Goal: Task Accomplishment & Management: Manage account settings

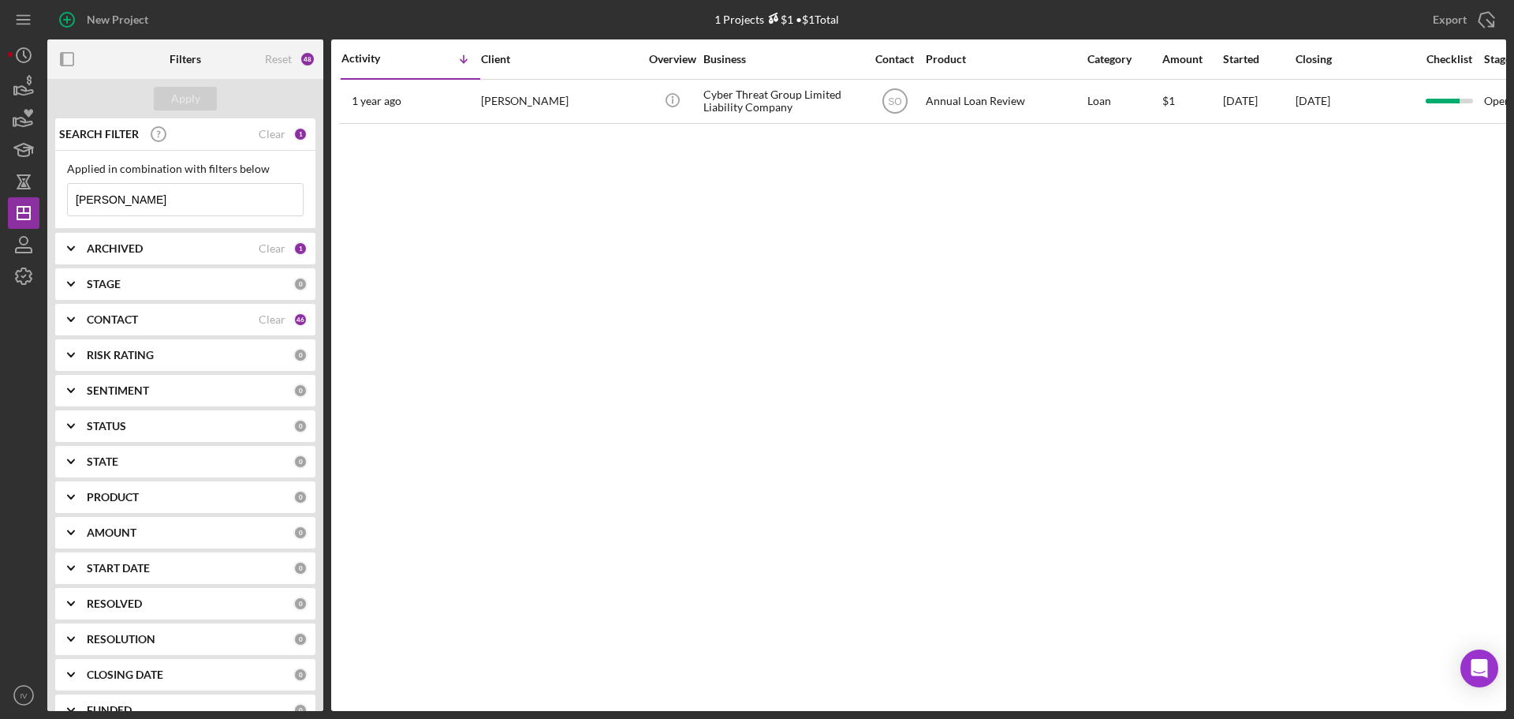
drag, startPoint x: 150, startPoint y: 197, endPoint x: 67, endPoint y: 199, distance: 82.8
click at [67, 199] on div "[PERSON_NAME] Icon/Menu Close" at bounding box center [185, 199] width 237 height 33
type input "munyambo"
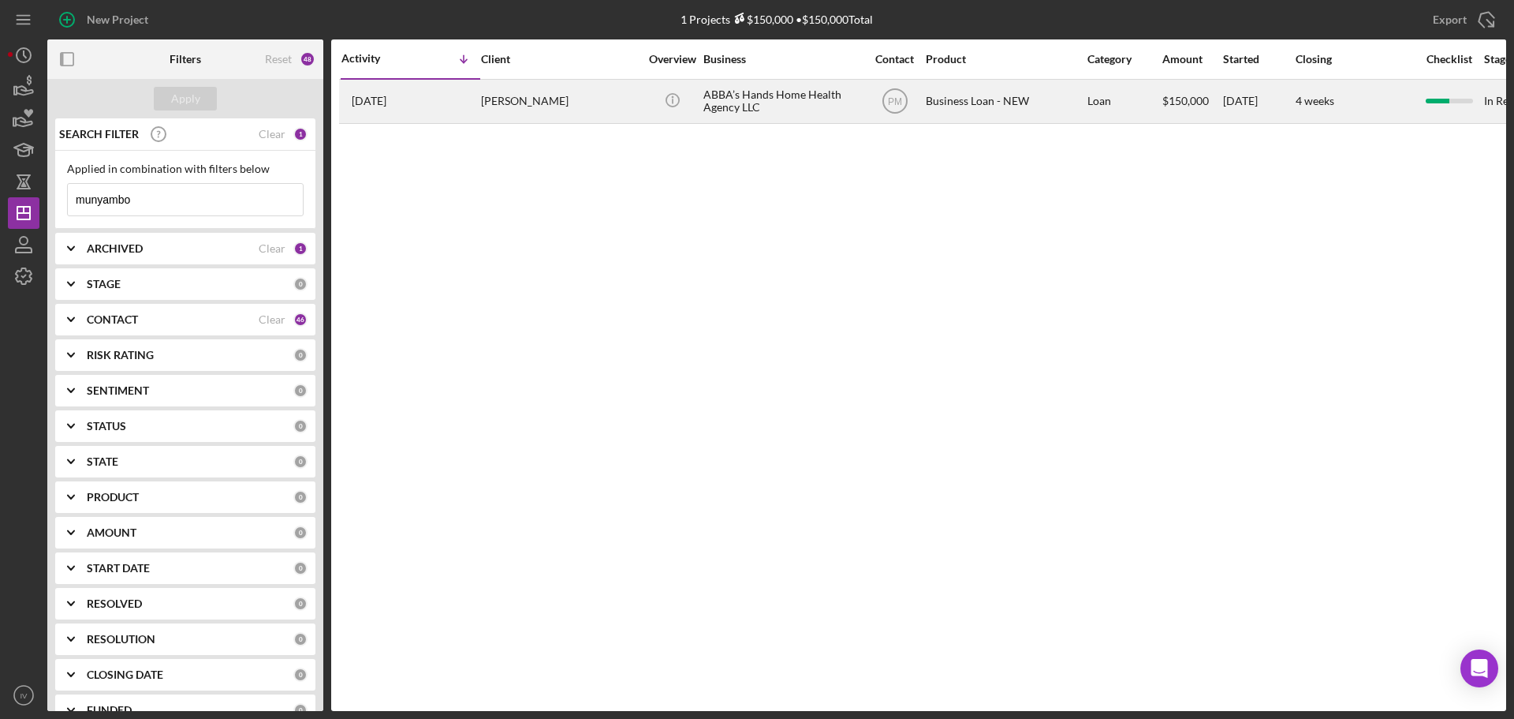
click at [517, 100] on div "[PERSON_NAME]" at bounding box center [560, 101] width 158 height 42
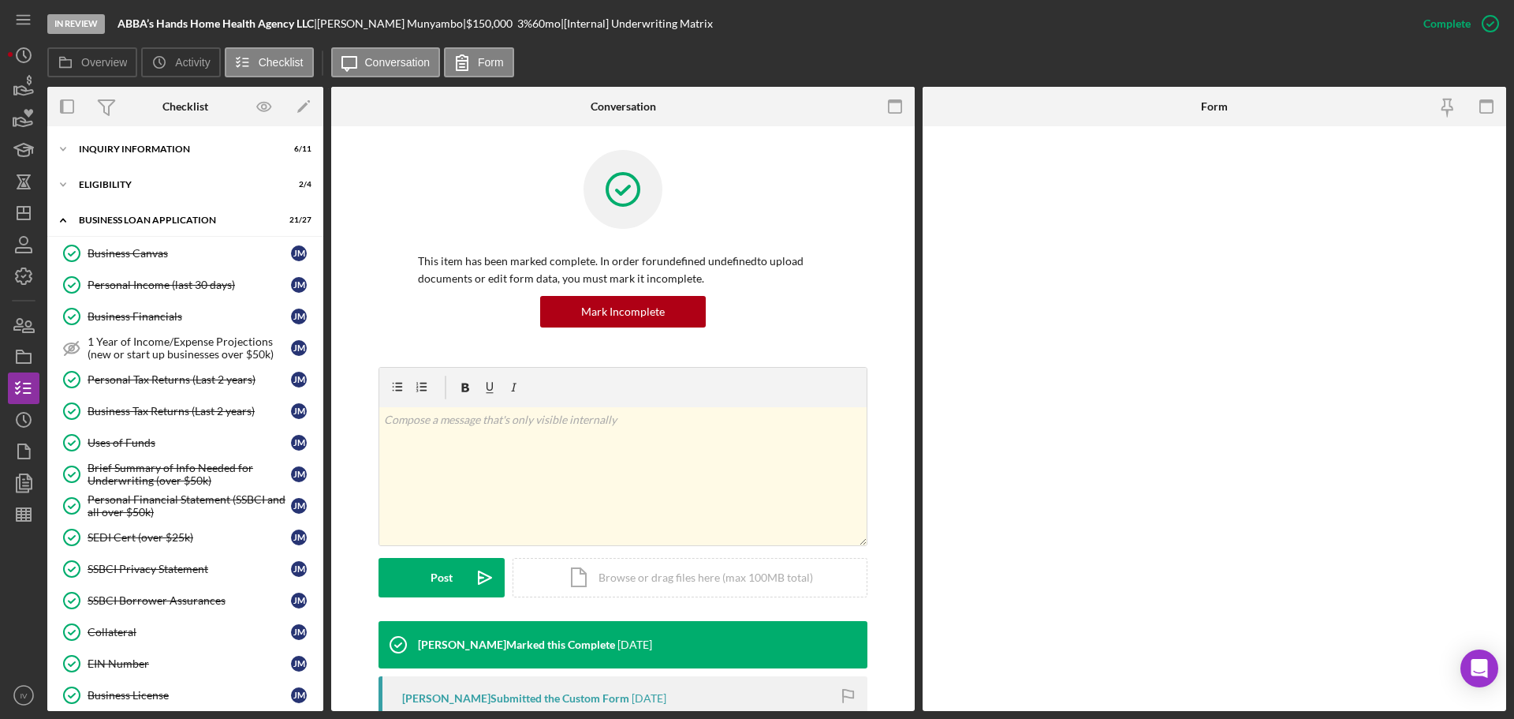
scroll to position [501, 0]
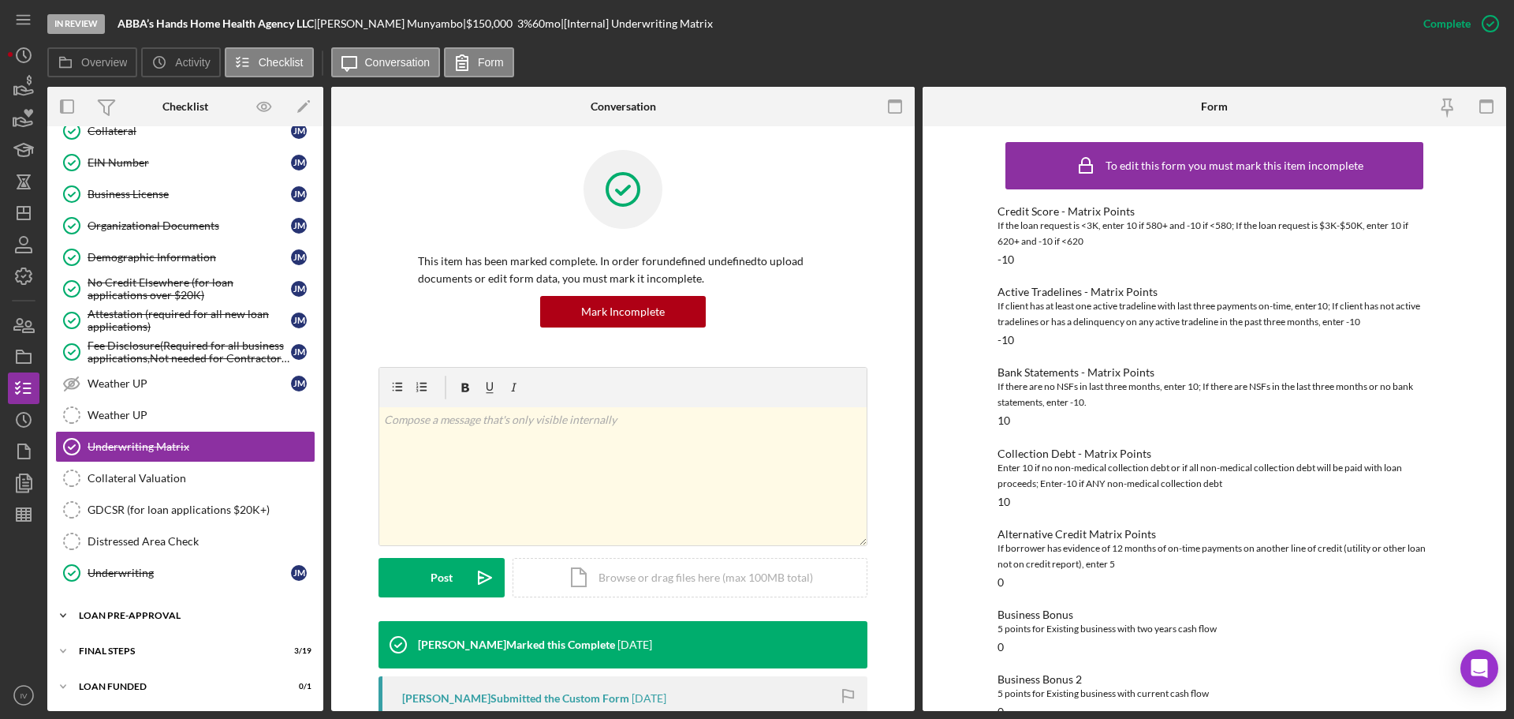
click at [140, 615] on div "LOAN PRE-APPROVAL" at bounding box center [191, 615] width 225 height 9
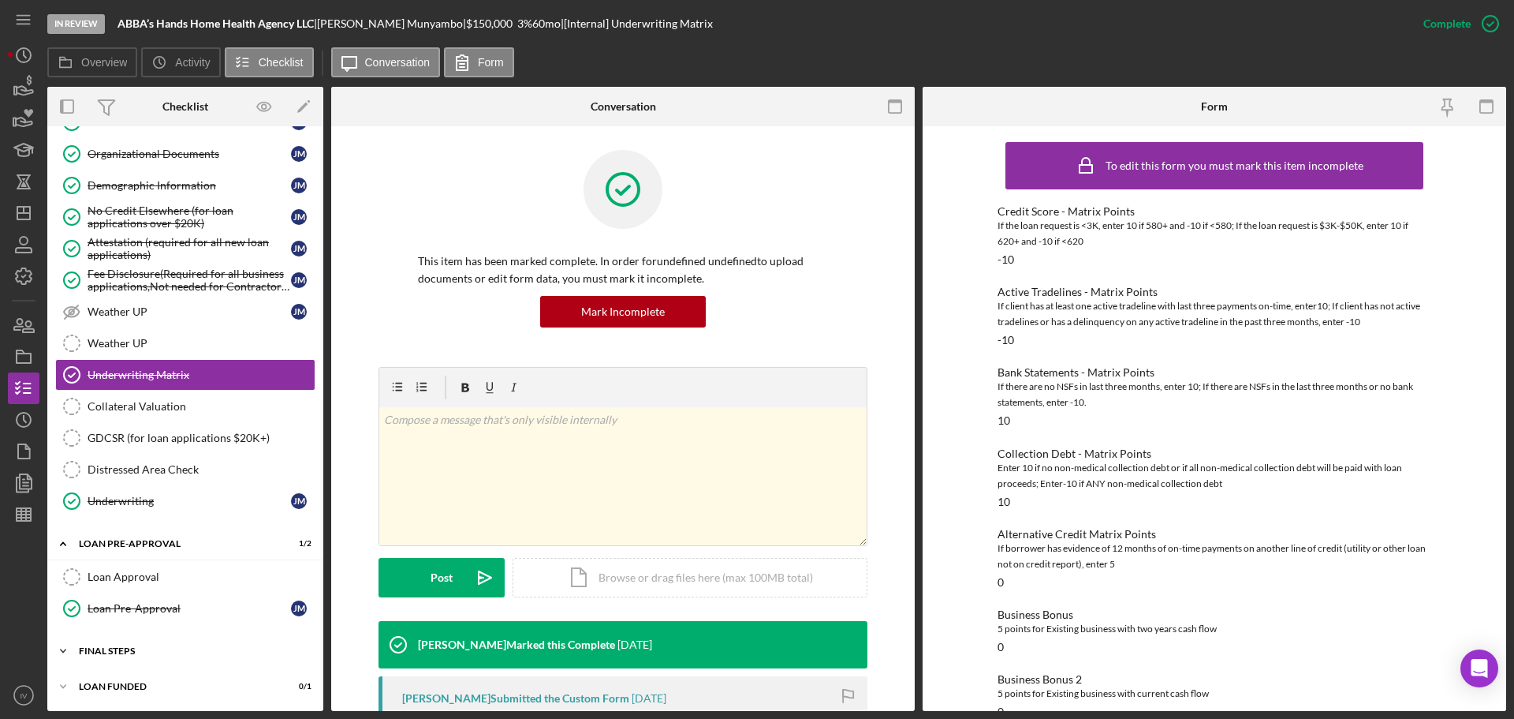
click at [139, 647] on div "FINAL STEPS" at bounding box center [191, 650] width 225 height 9
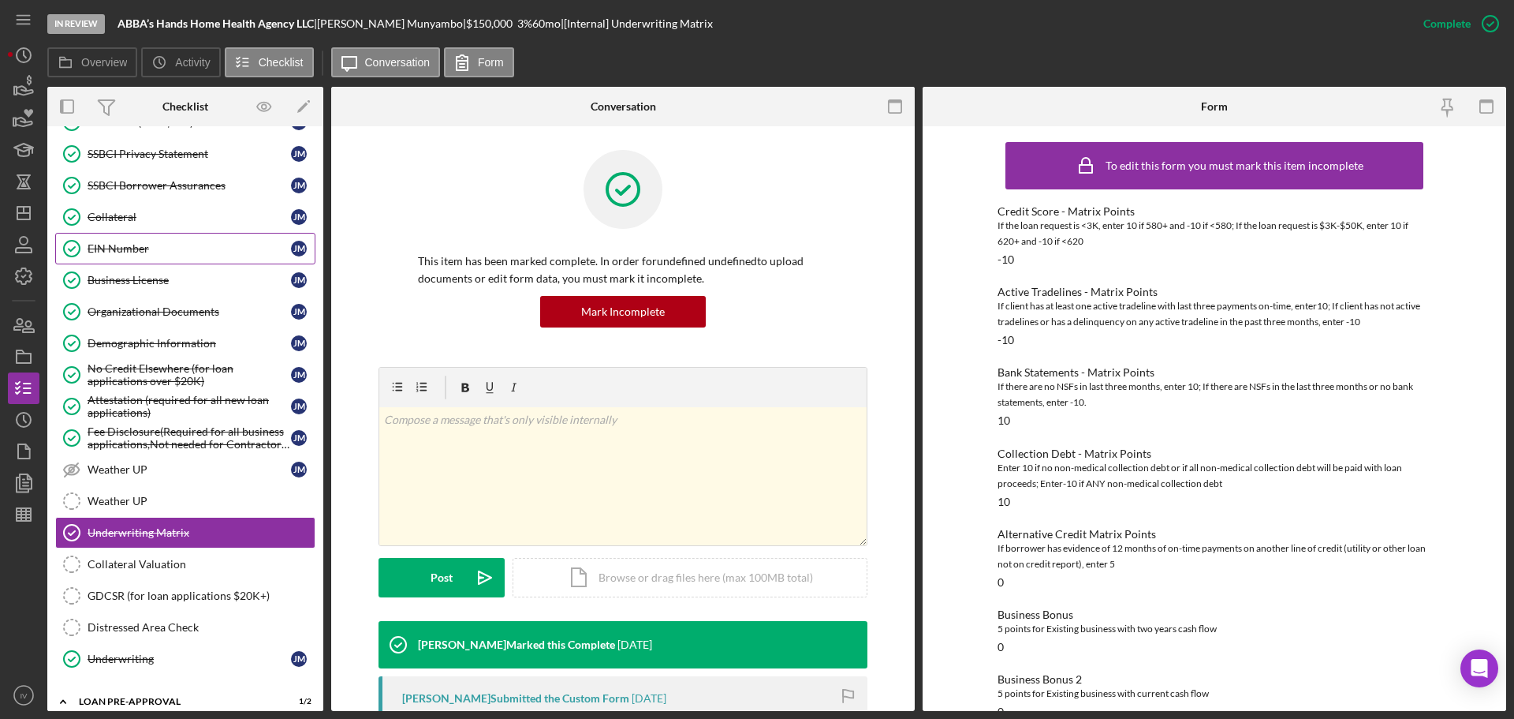
click at [94, 244] on div "EIN Number" at bounding box center [190, 248] width 204 height 13
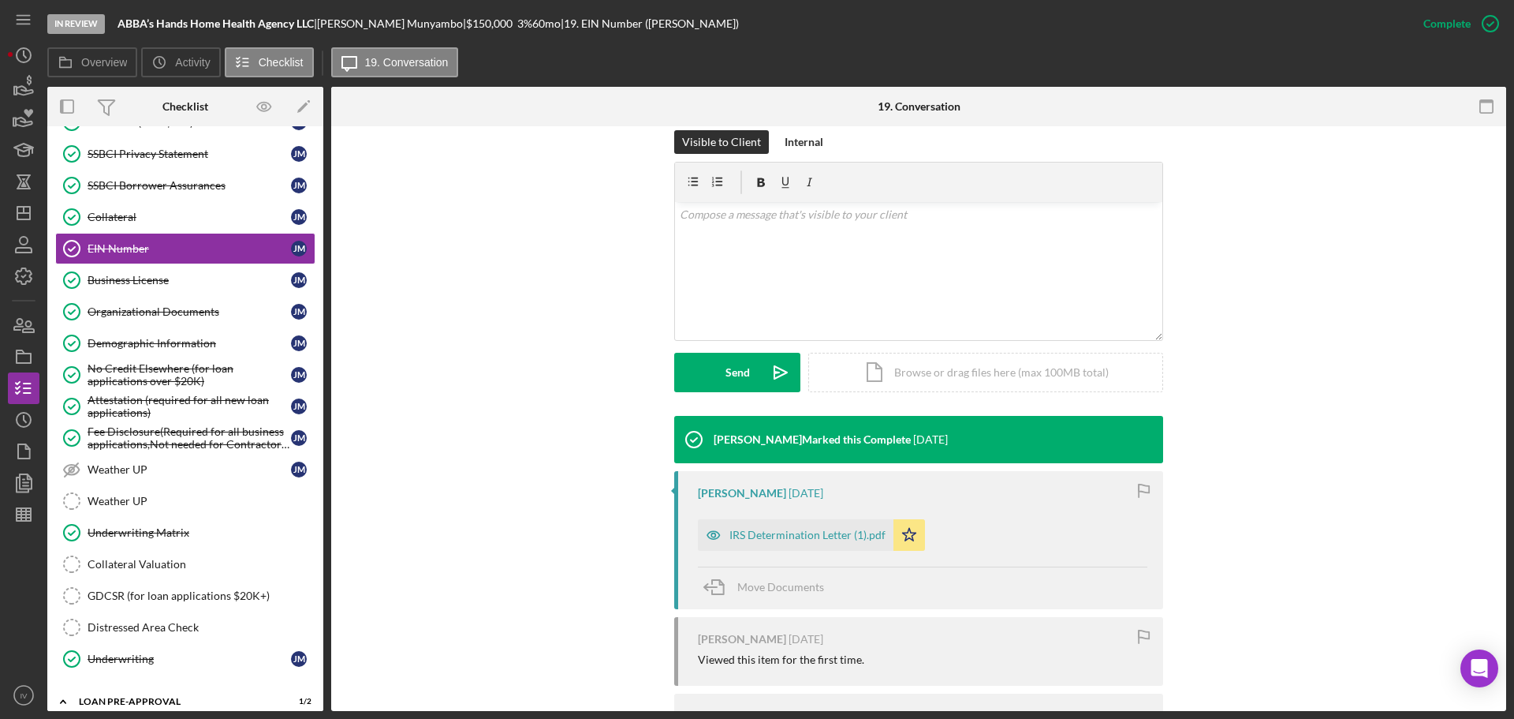
scroll to position [316, 0]
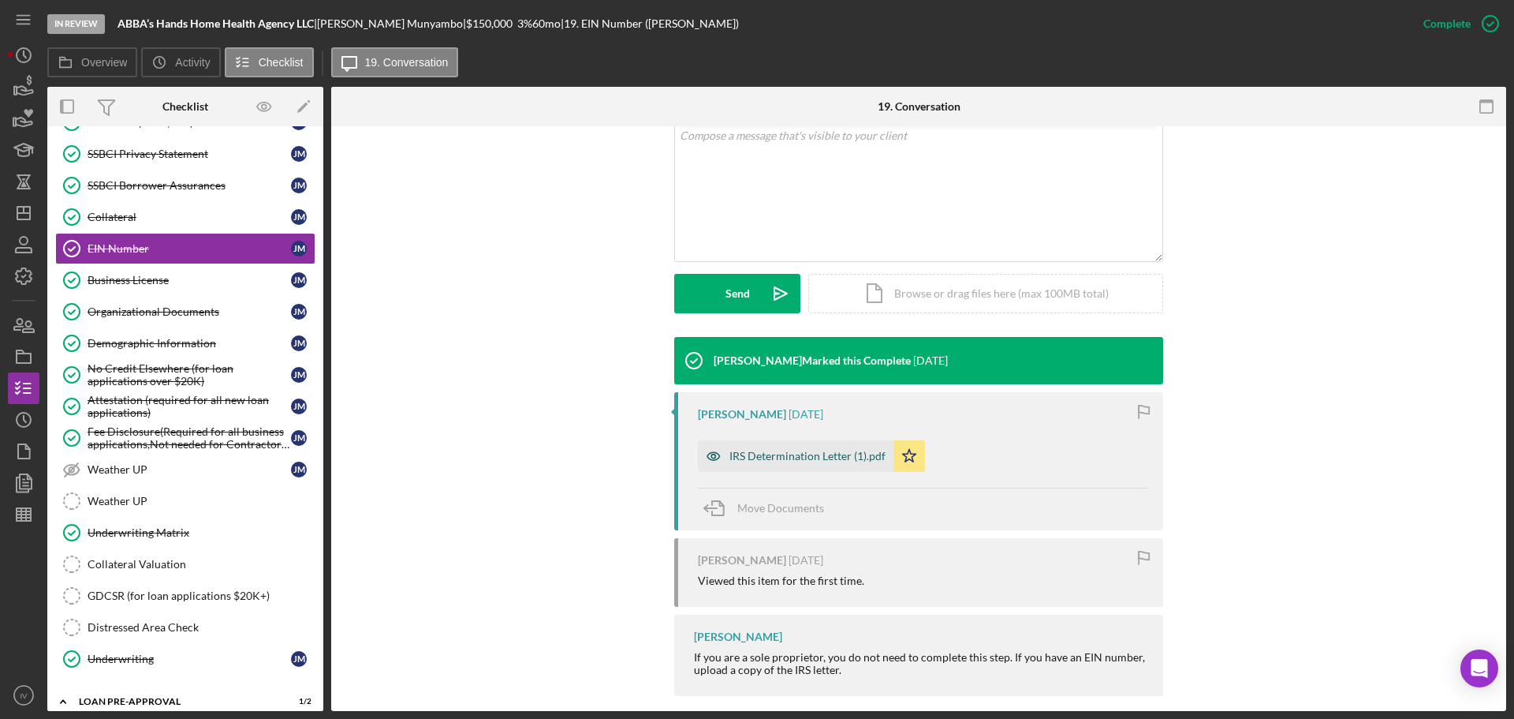
click at [805, 455] on div "IRS Determination Letter (1).pdf" at bounding box center [808, 456] width 156 height 13
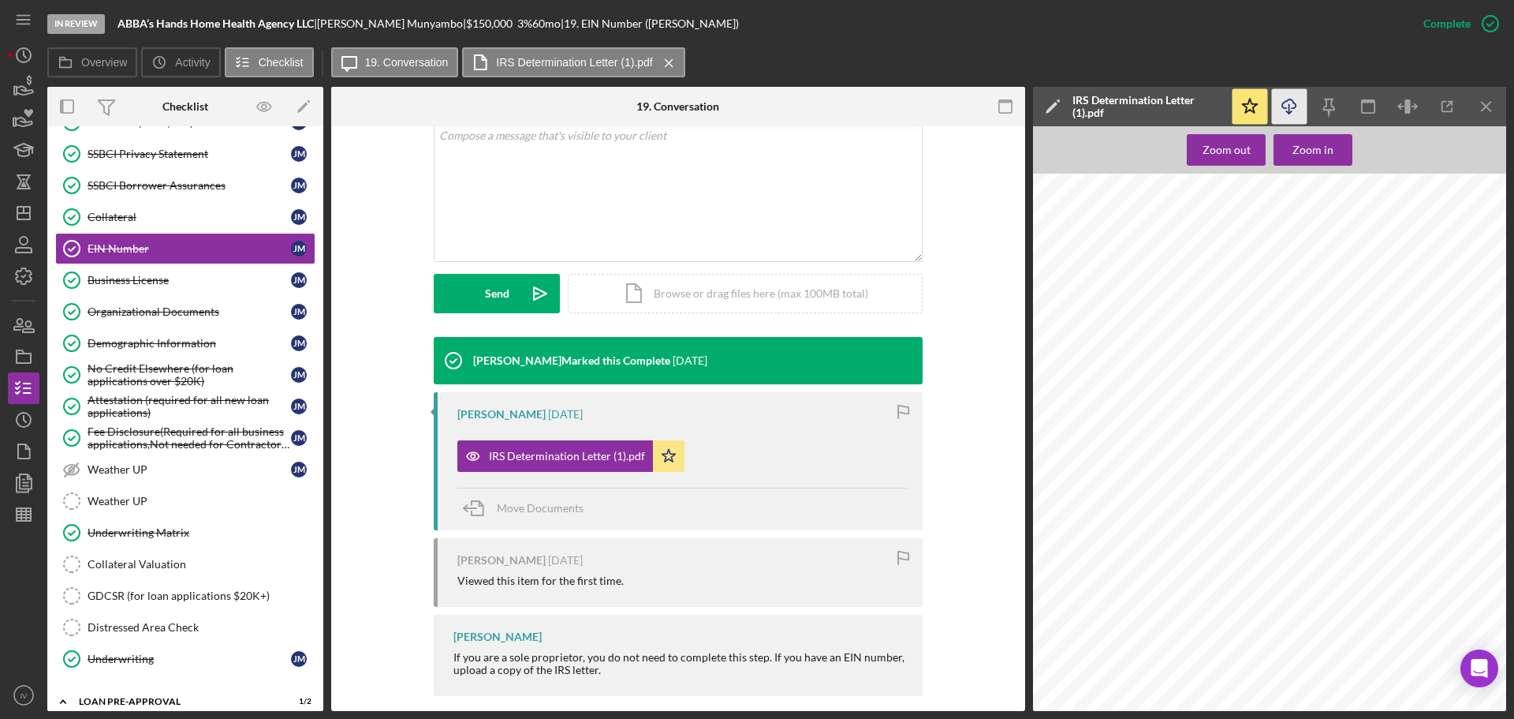
click at [1292, 99] on icon "Icon/Download" at bounding box center [1289, 106] width 35 height 35
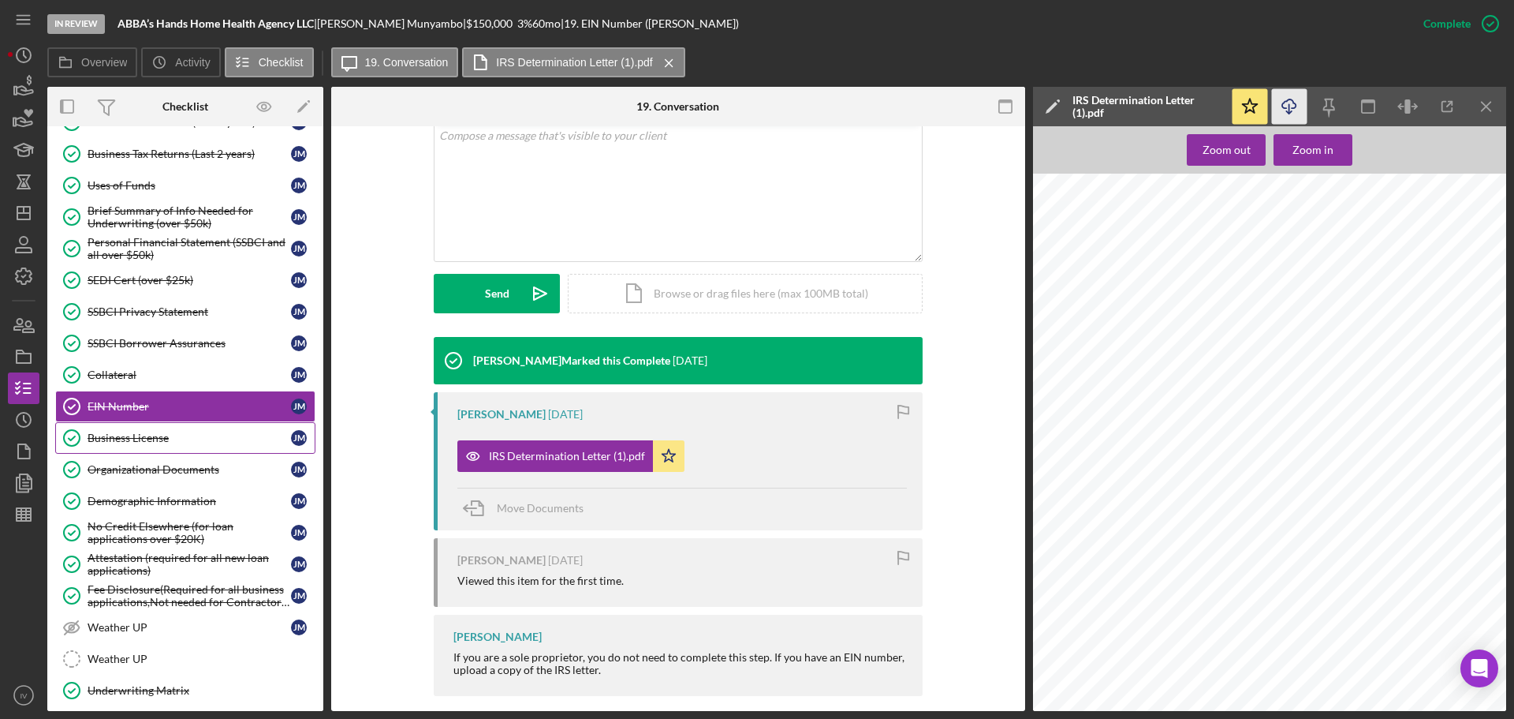
scroll to position [21, 0]
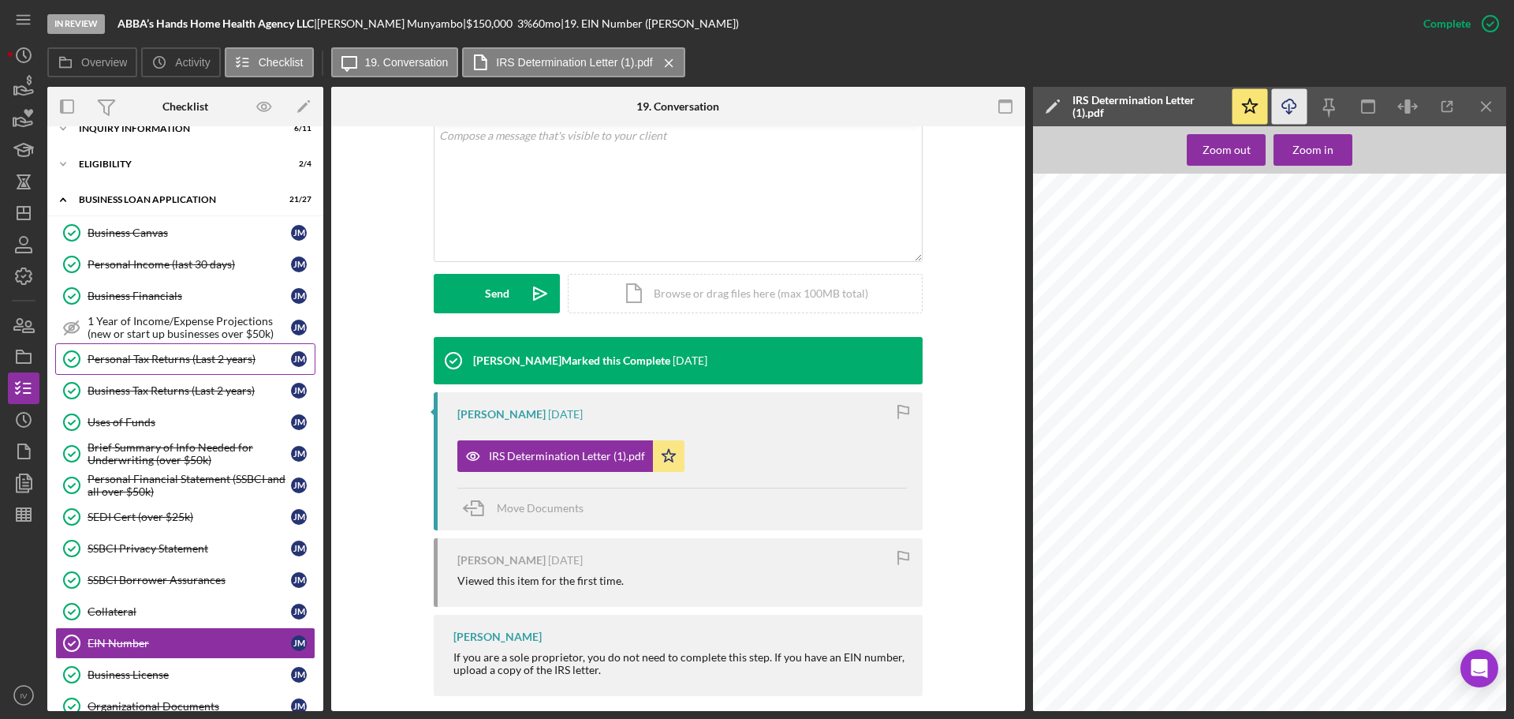
click at [158, 357] on div "Personal Tax Returns (Last 2 years)" at bounding box center [190, 359] width 204 height 13
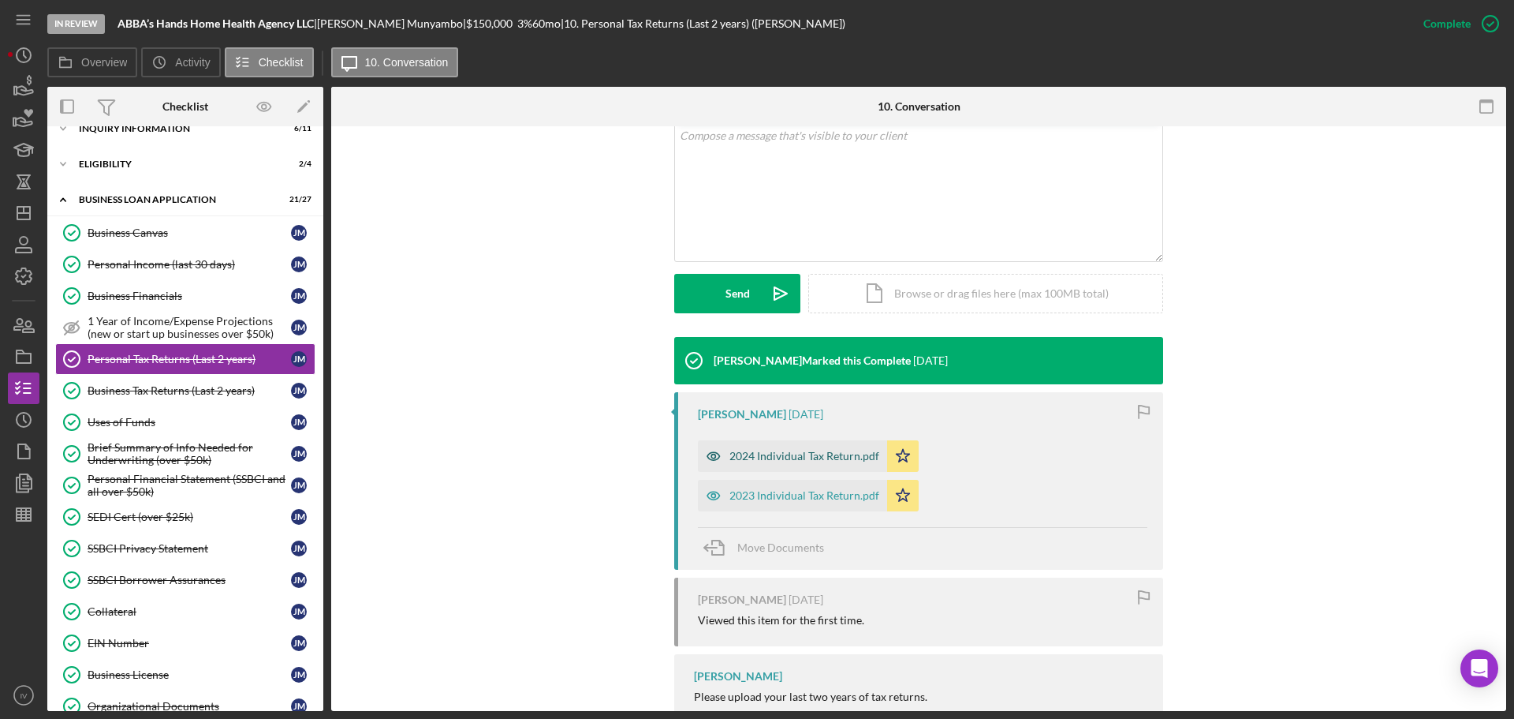
scroll to position [369, 0]
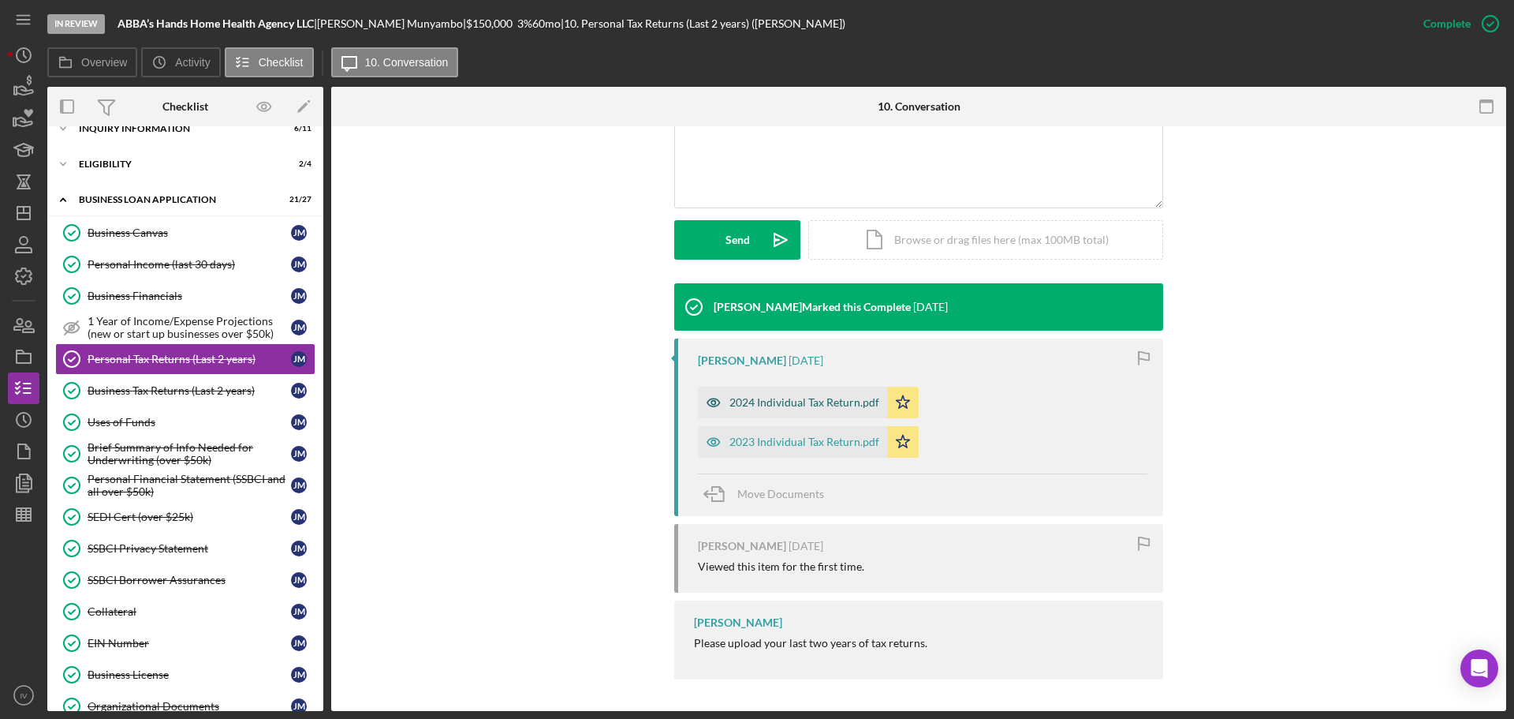
click at [776, 400] on div "2024 Individual Tax Return.pdf" at bounding box center [805, 402] width 150 height 13
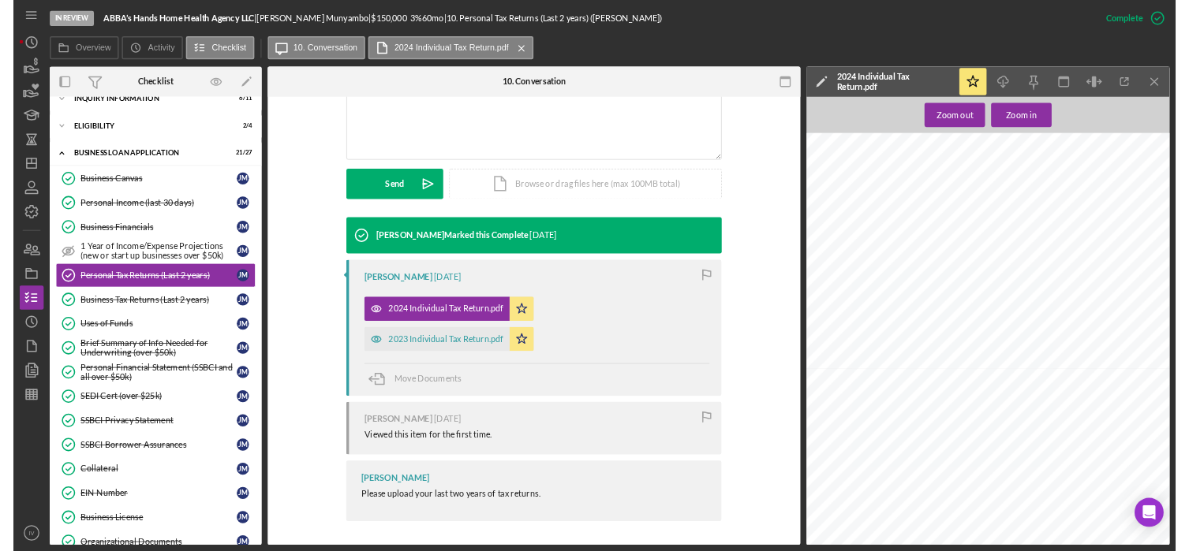
scroll to position [1600, 0]
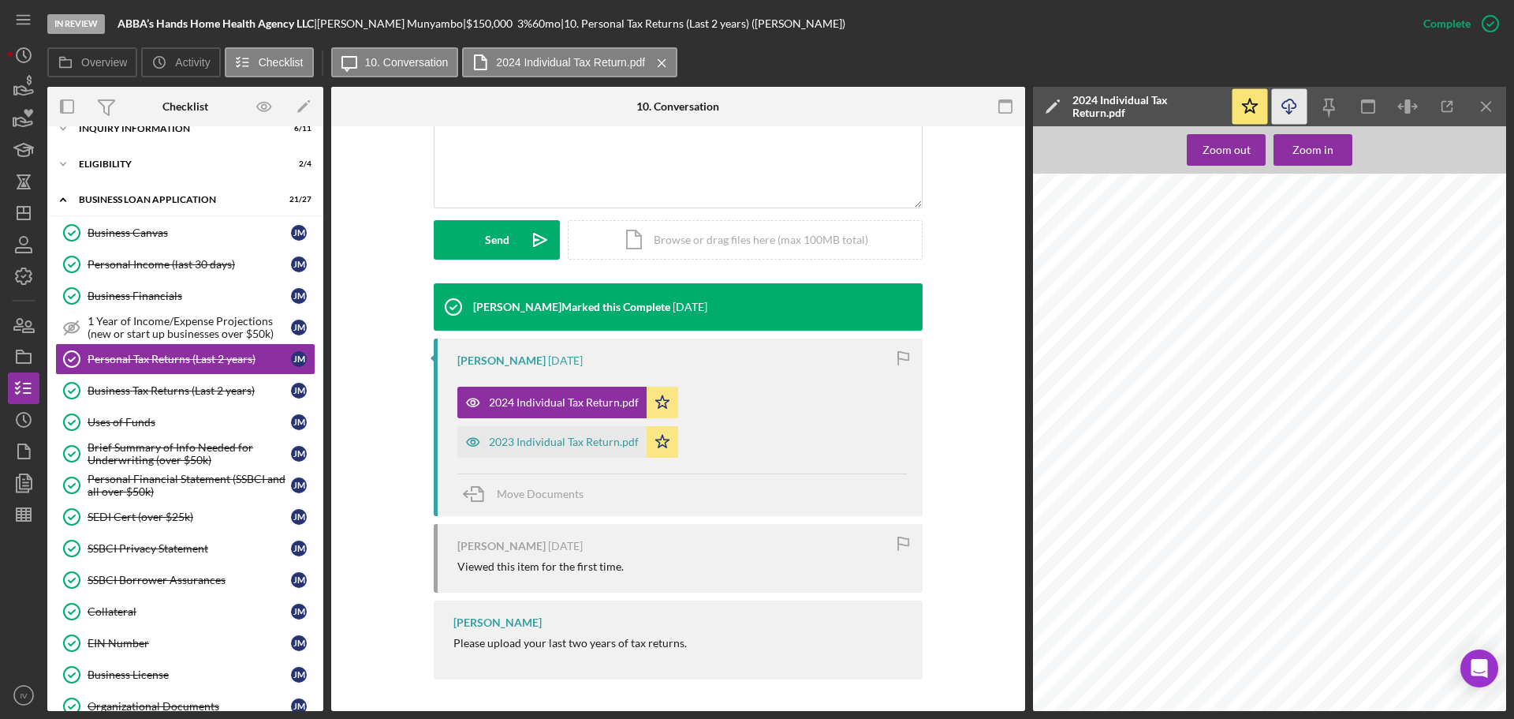
click at [1290, 102] on icon "Icon/Download" at bounding box center [1289, 106] width 35 height 35
click at [1287, 108] on icon "button" at bounding box center [1289, 103] width 13 height 9
